Goal: Transaction & Acquisition: Purchase product/service

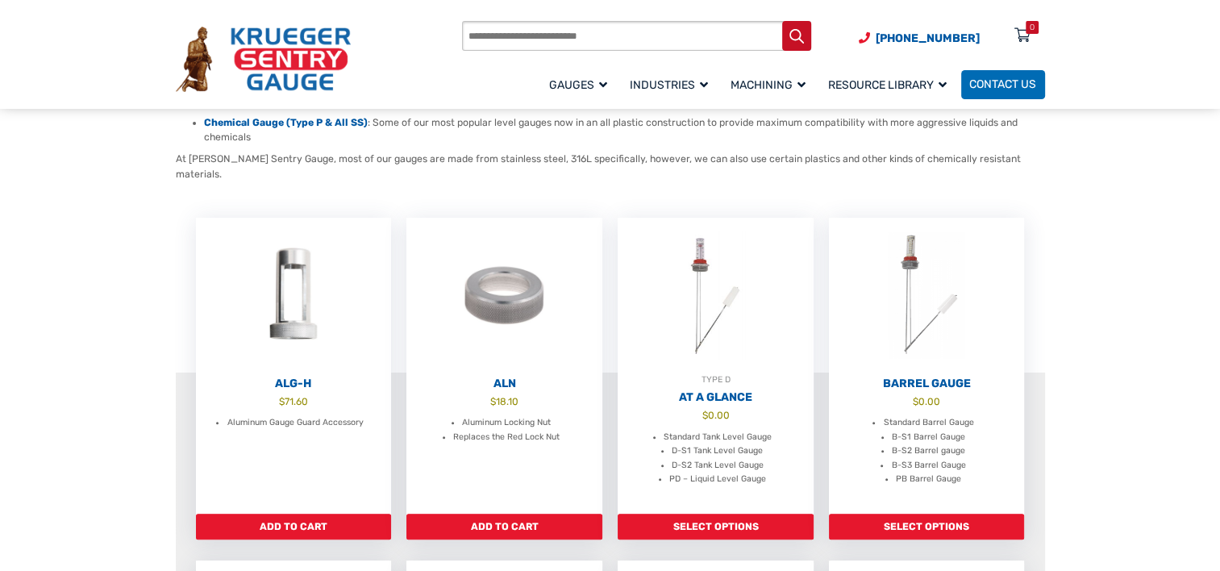
scroll to position [323, 0]
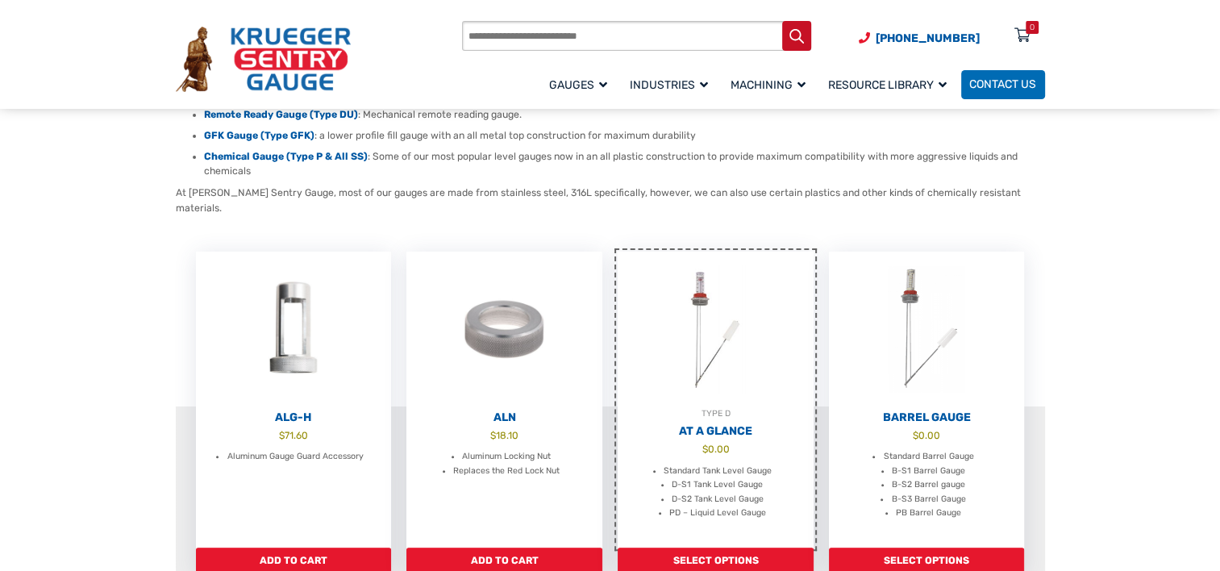
click at [729, 424] on h2 "At A Glance" at bounding box center [716, 431] width 196 height 15
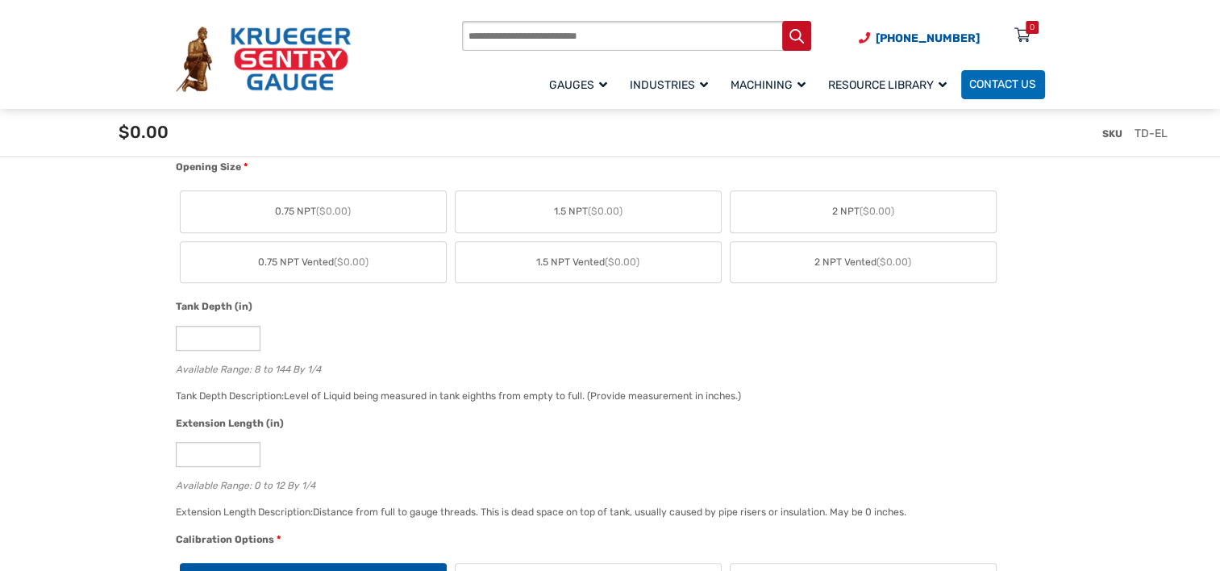
scroll to position [807, 0]
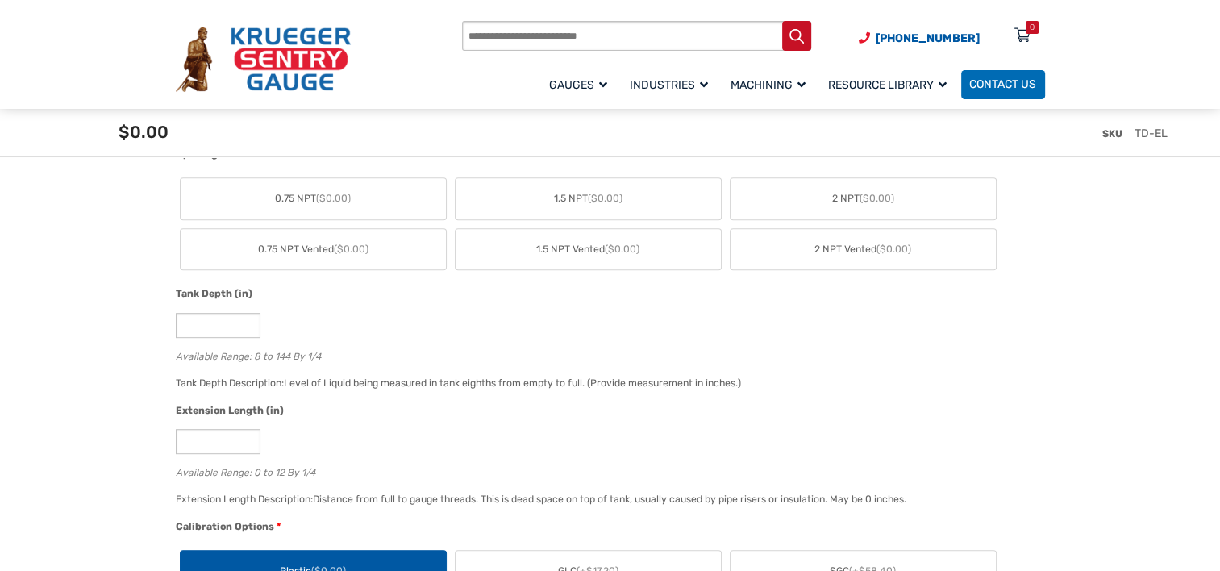
click at [835, 244] on span "2 NPT Vented ($0.00)" at bounding box center [863, 249] width 97 height 15
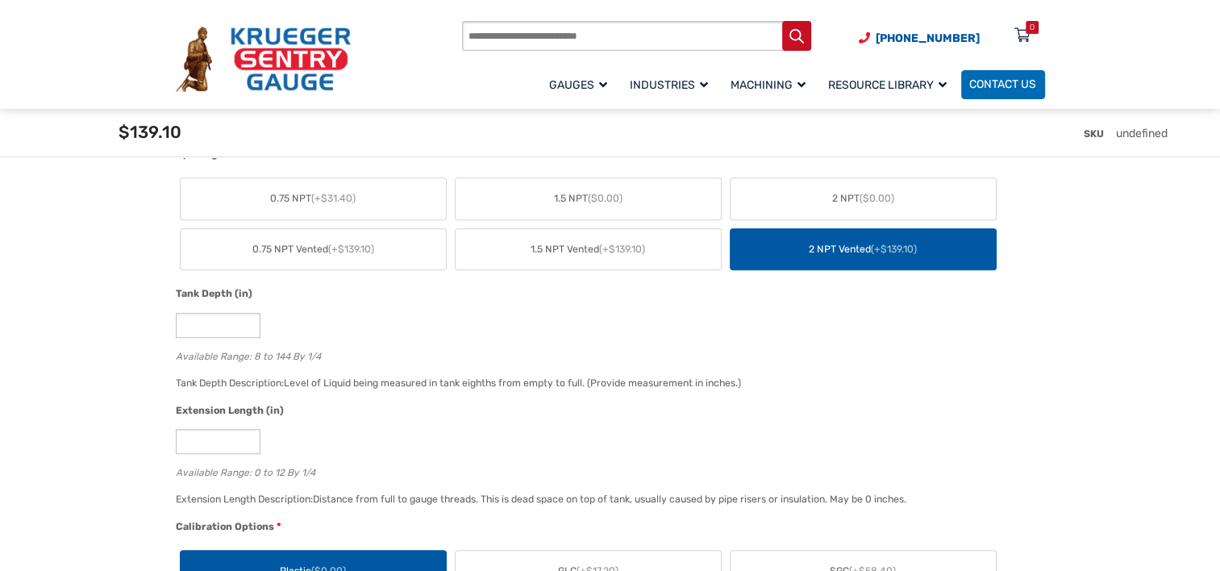
scroll to position [887, 0]
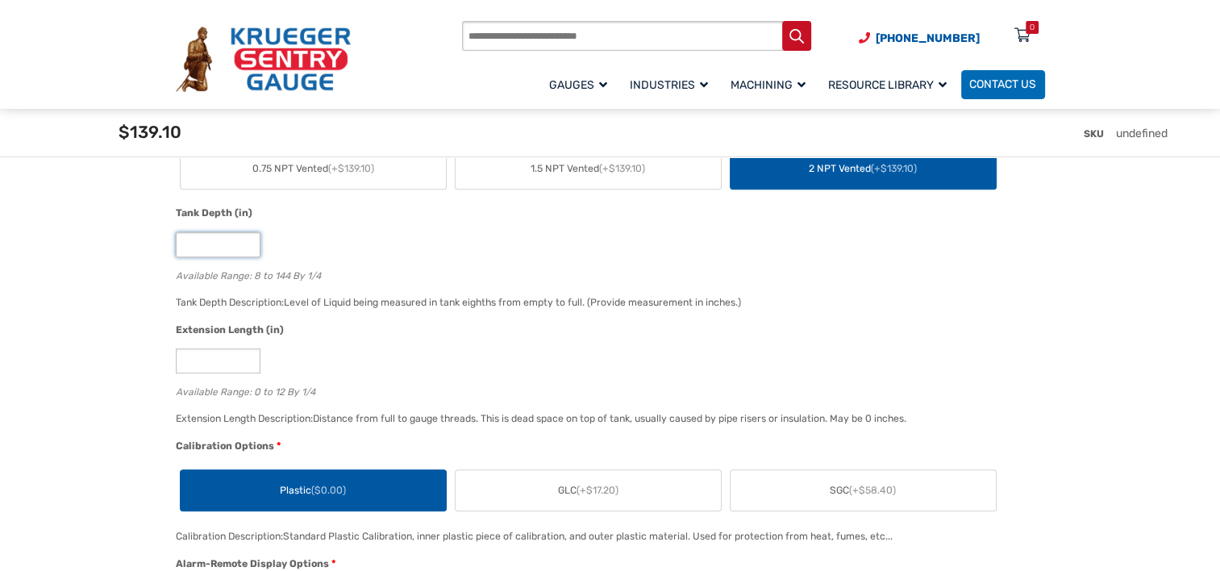
click at [197, 242] on input "*" at bounding box center [218, 244] width 85 height 25
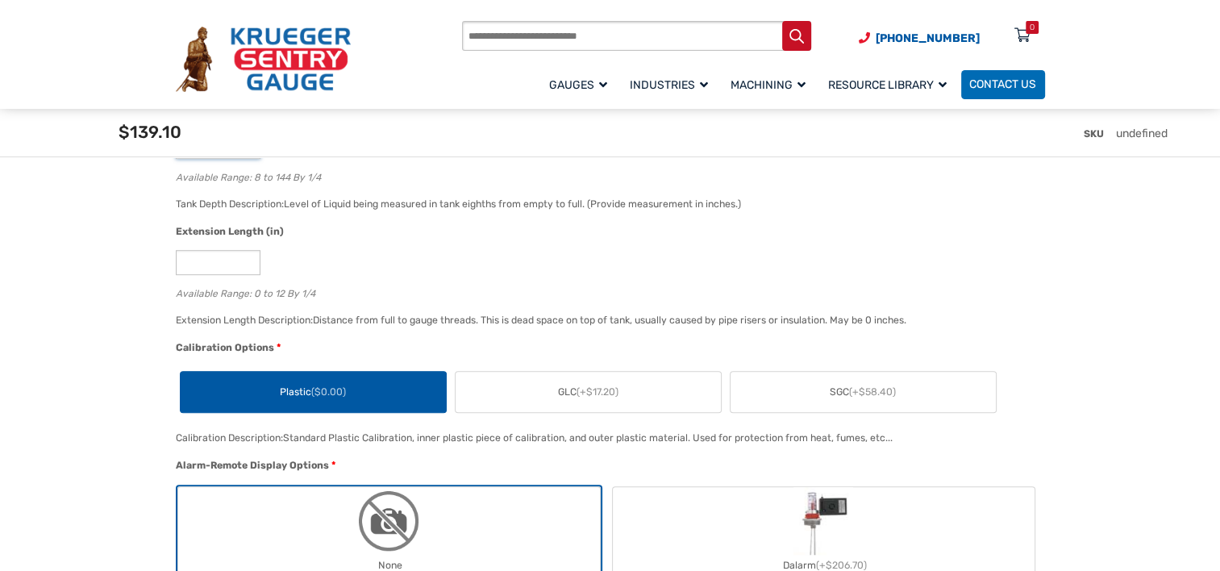
scroll to position [1049, 0]
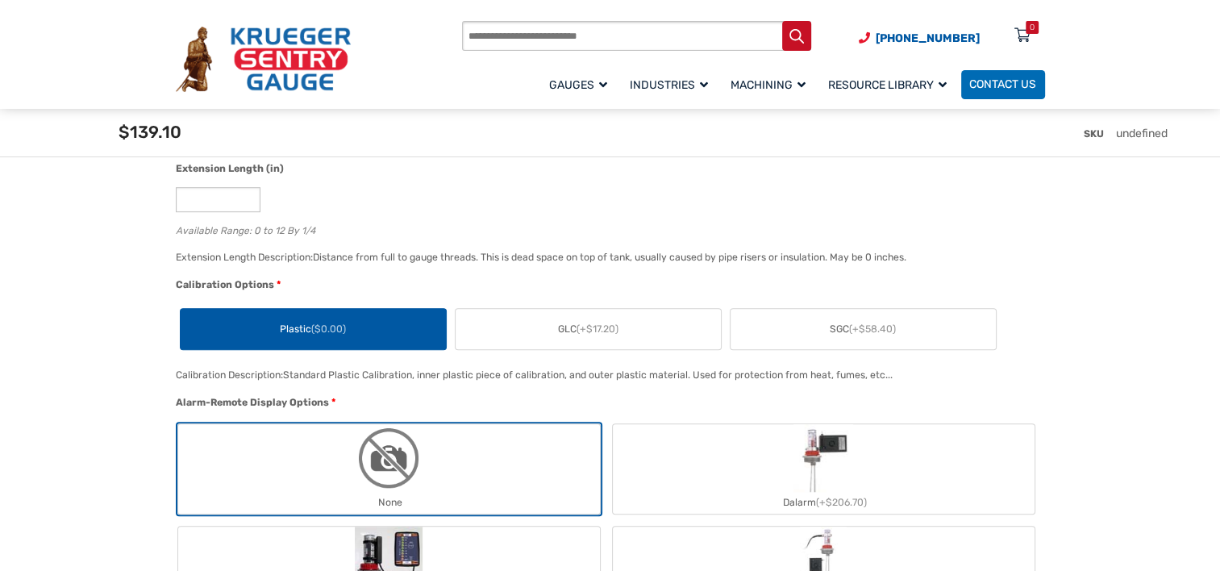
type input "**"
click at [357, 317] on label "Plastic ($0.00)" at bounding box center [313, 329] width 265 height 41
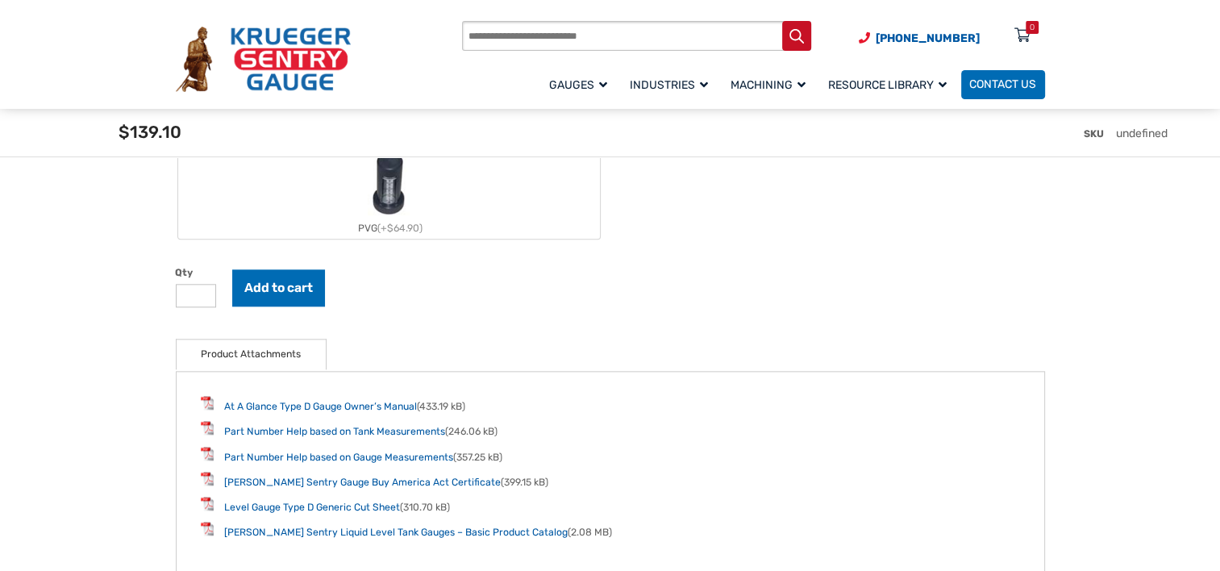
scroll to position [1855, 0]
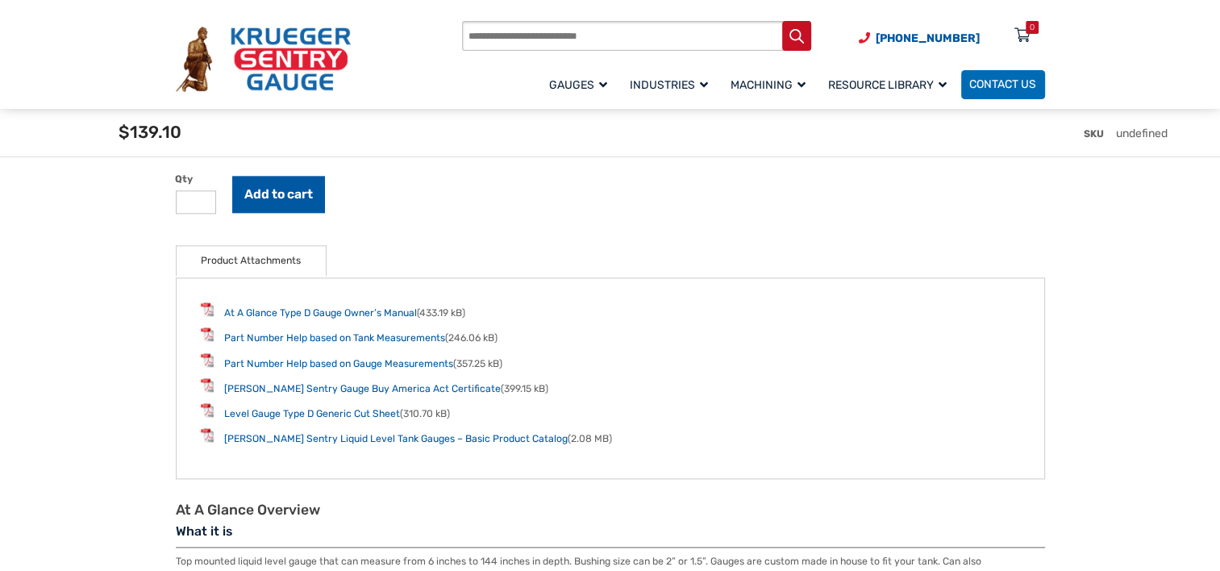
click at [285, 203] on button "Add to cart" at bounding box center [278, 194] width 93 height 37
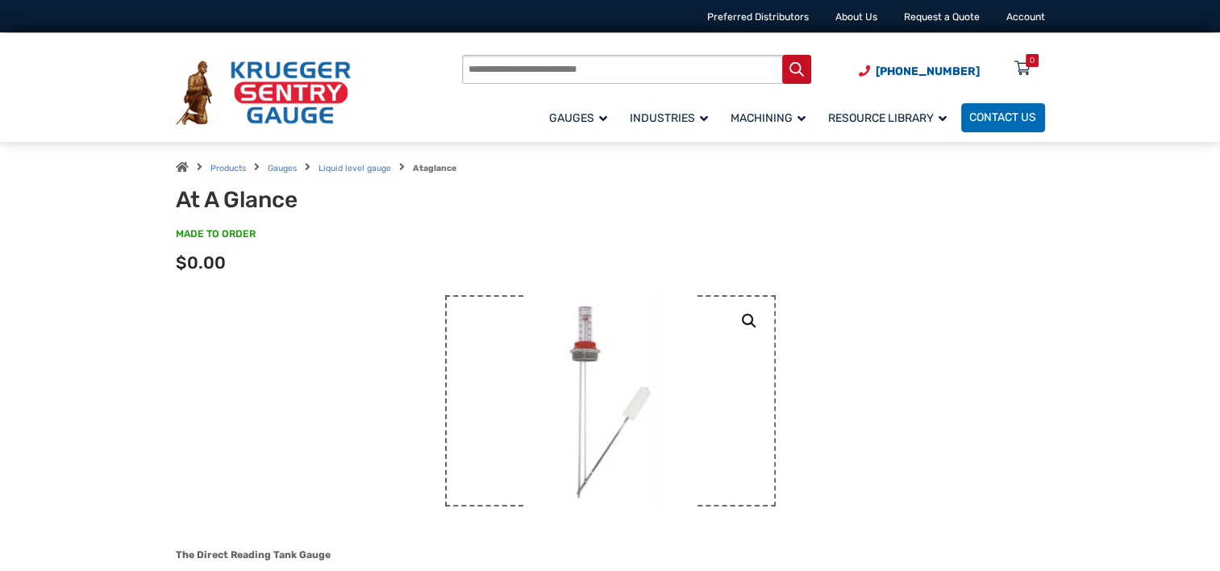
click at [590, 351] on img at bounding box center [610, 401] width 169 height 212
click at [749, 317] on link "🔍" at bounding box center [749, 321] width 29 height 29
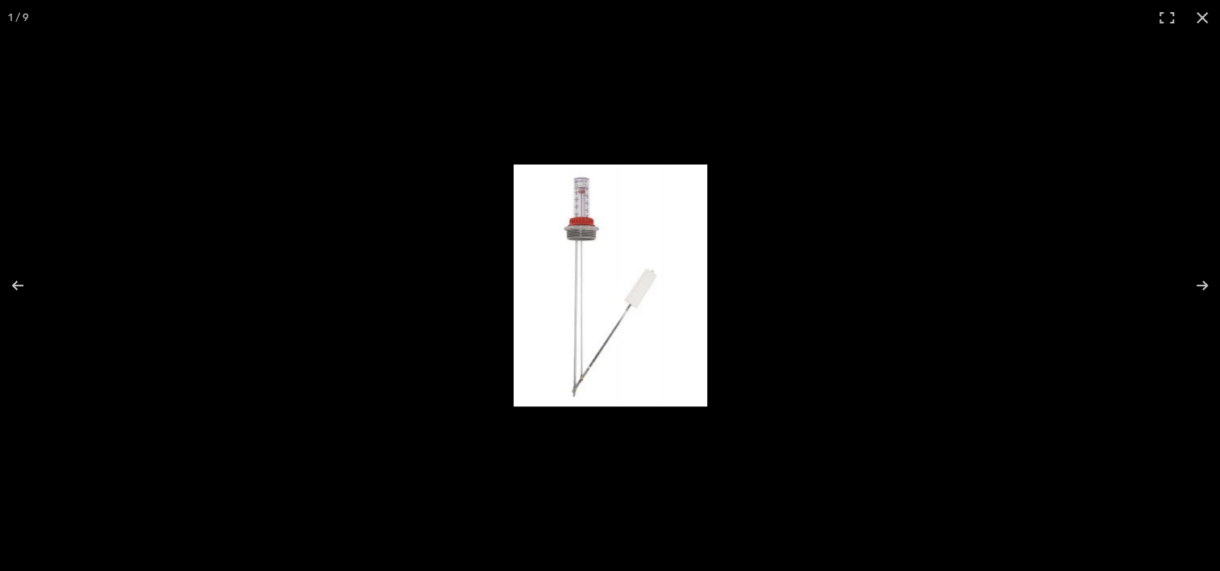
click at [1203, 19] on button "Close (Esc)" at bounding box center [1202, 17] width 35 height 35
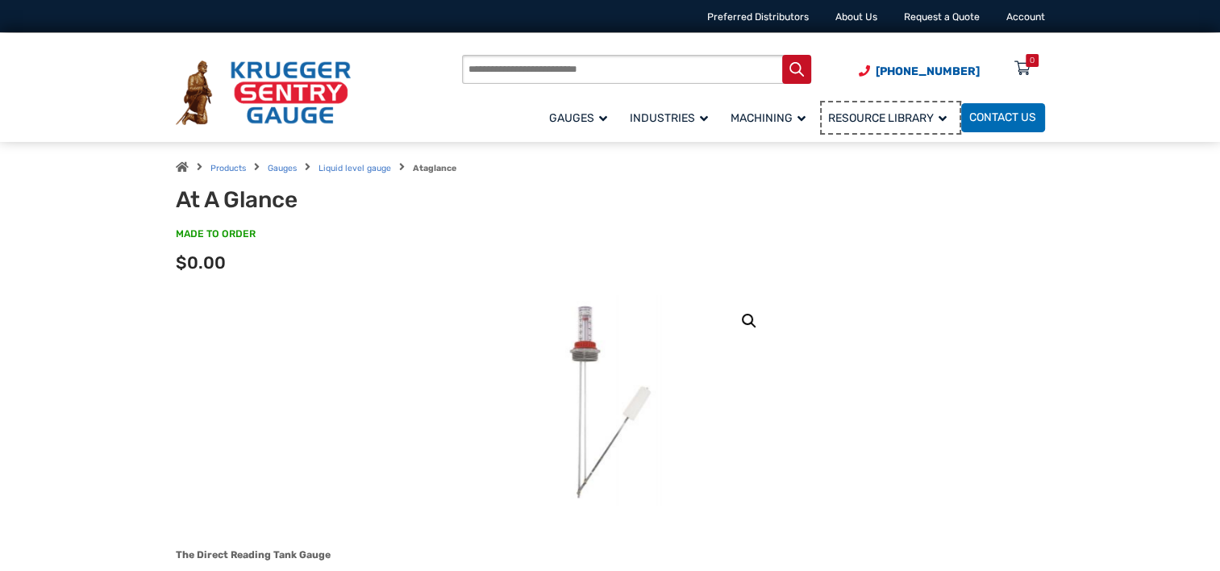
click at [886, 119] on span "Resource Library" at bounding box center [887, 118] width 119 height 14
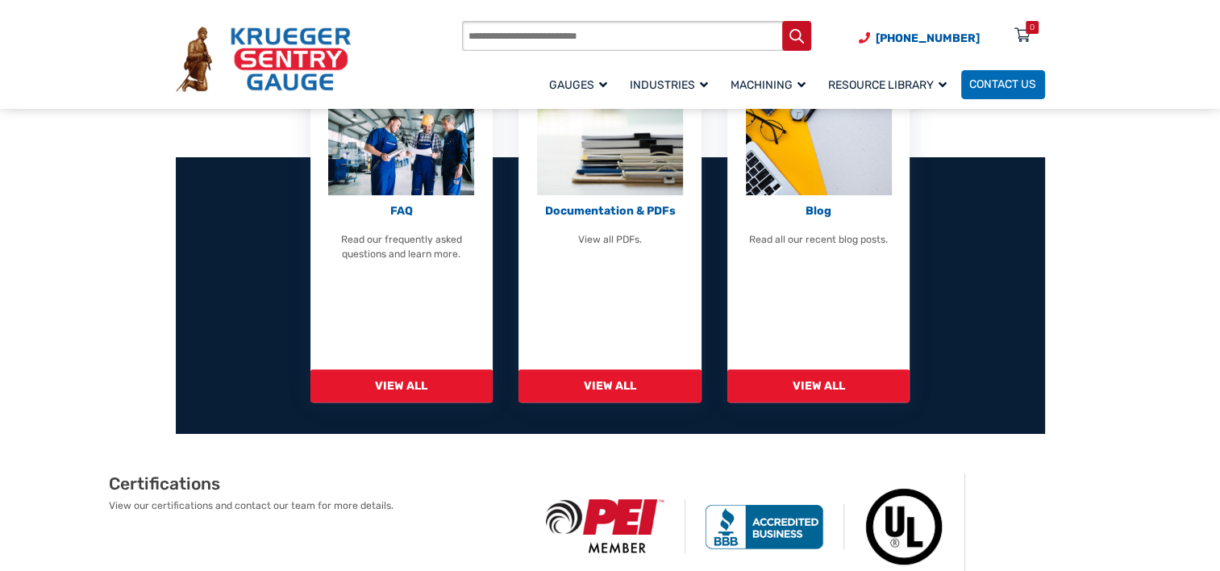
scroll to position [565, 0]
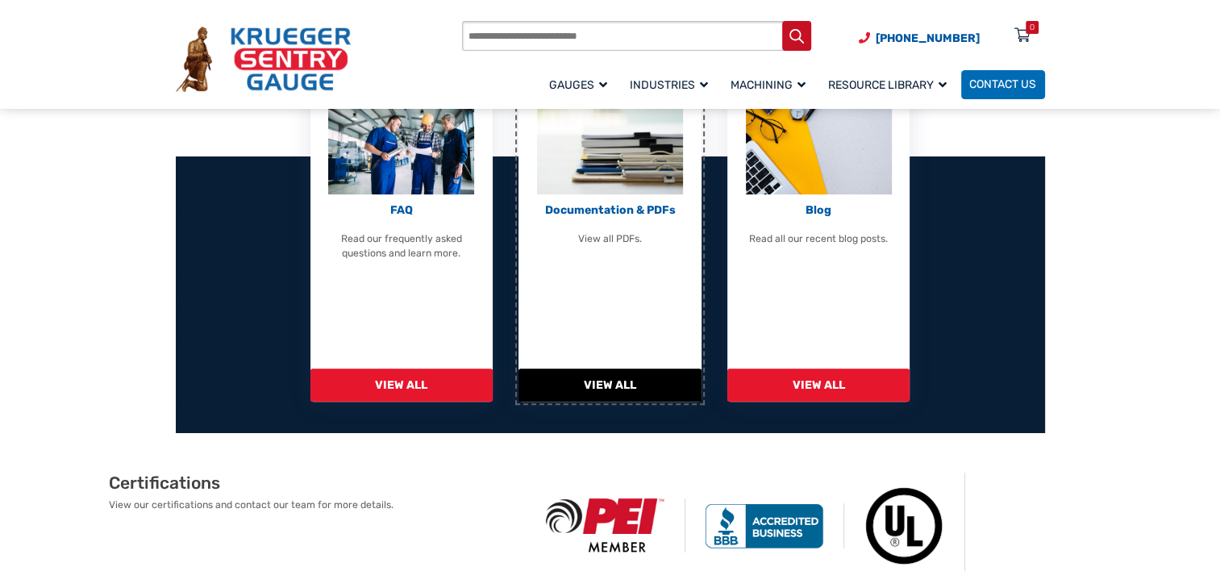
click at [629, 389] on span "View All" at bounding box center [610, 385] width 182 height 33
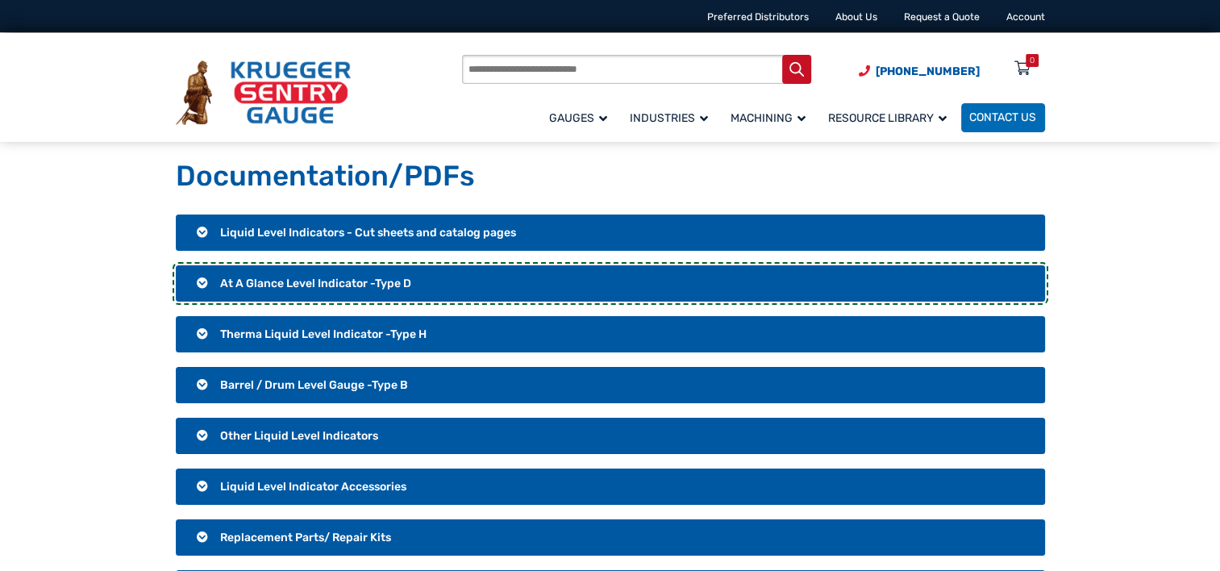
click at [282, 282] on span "At A Glance Level Indicator -Type D" at bounding box center [315, 284] width 191 height 14
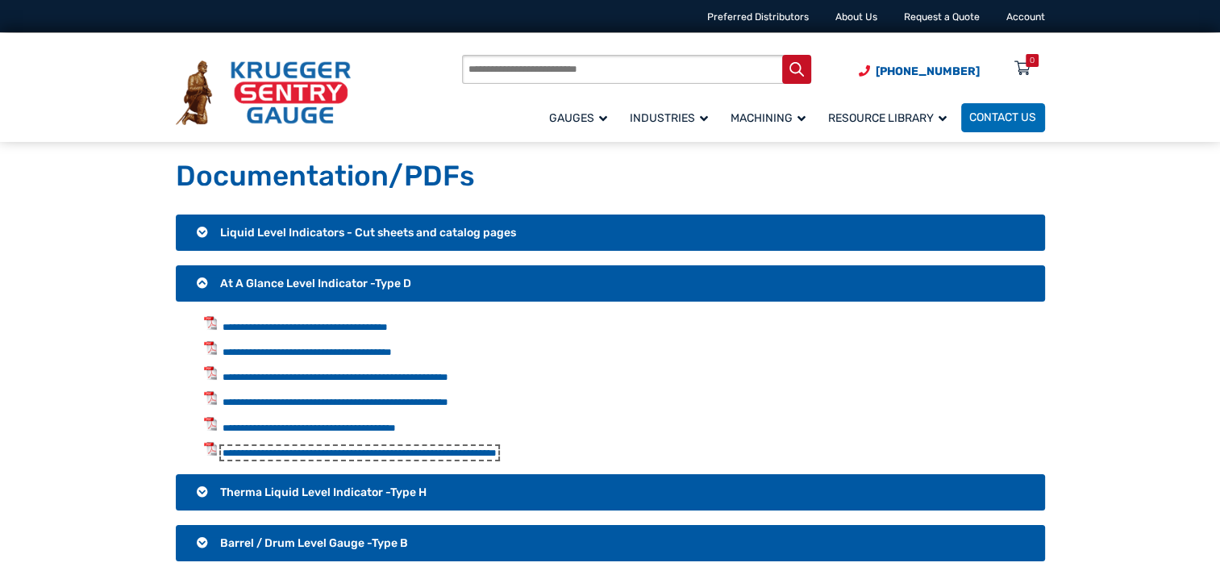
click at [426, 456] on link "**********" at bounding box center [360, 453] width 274 height 10
